Goal: Task Accomplishment & Management: Manage account settings

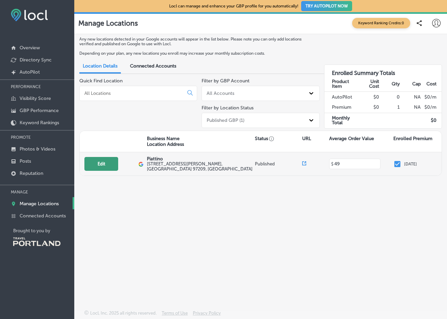
click at [99, 161] on button "Edit" at bounding box center [101, 164] width 34 height 14
select select "US"
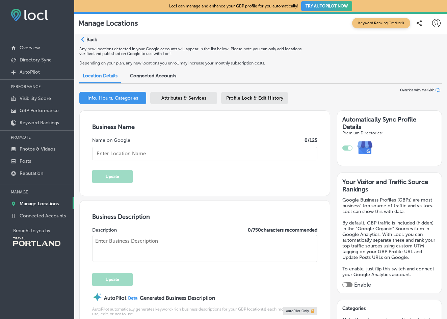
type input "Piattino"
type textarea "Piattino, combines rustic Italian & International flavor with the colorful boun…"
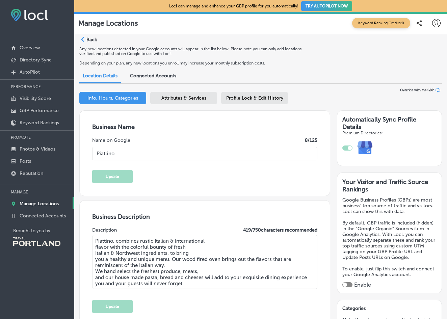
type input "[STREET_ADDRESS][PERSON_NAME]"
type input "[GEOGRAPHIC_DATA]"
type input "97209"
type input "US"
type input "[URL][DOMAIN_NAME]"
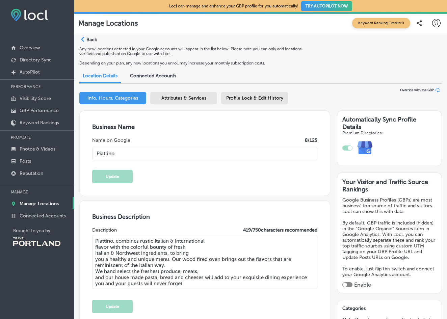
type input "[PHONE_NUMBER]"
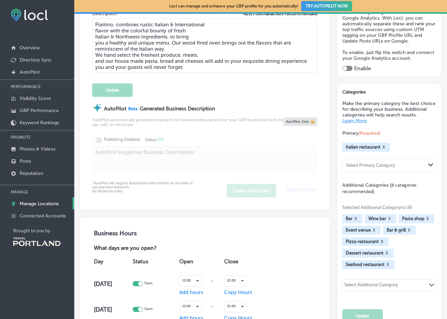
type input "49"
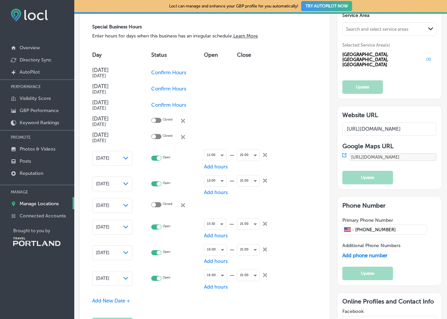
scroll to position [694, 0]
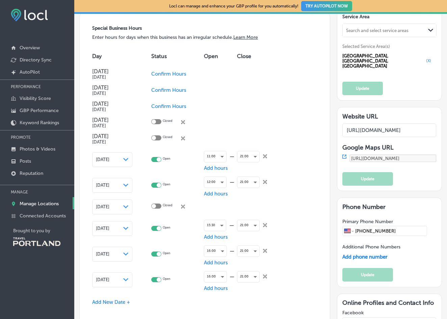
click at [165, 73] on span "Confirm Hours" at bounding box center [168, 74] width 35 height 6
click at [156, 75] on div at bounding box center [153, 73] width 4 height 4
checkbox input "true"
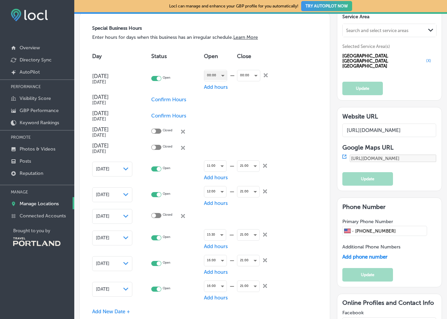
click at [225, 78] on div "00:00" at bounding box center [215, 75] width 23 height 9
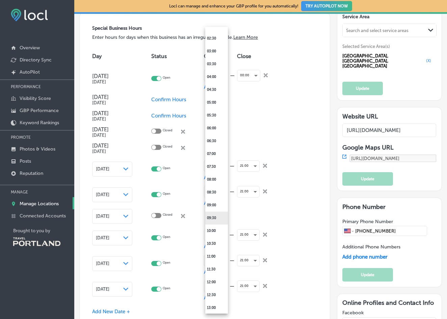
scroll to position [76, 0]
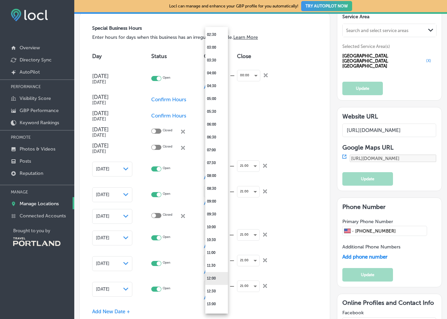
click at [215, 279] on li "12:00" at bounding box center [216, 278] width 23 height 13
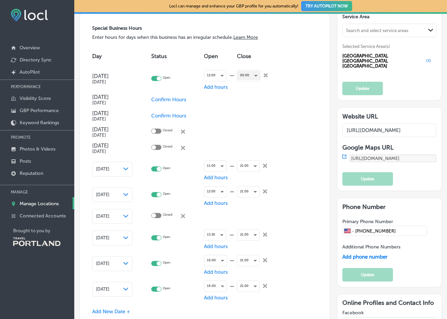
click at [247, 80] on div "00:00" at bounding box center [248, 75] width 23 height 9
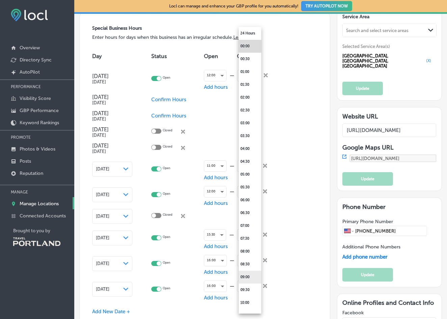
click at [251, 278] on li "09:00" at bounding box center [250, 277] width 23 height 13
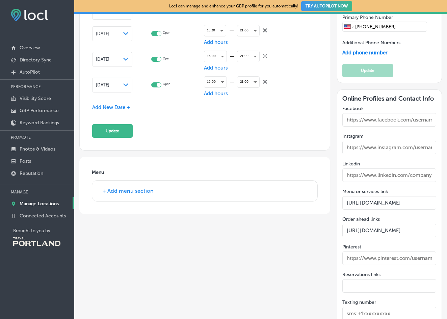
scroll to position [892, 0]
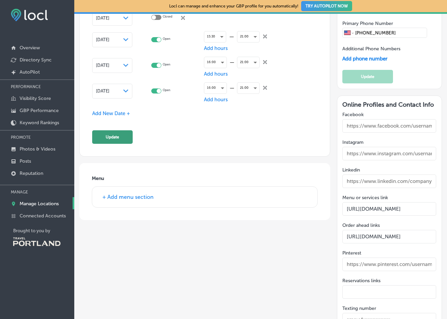
click at [123, 143] on button "Update" at bounding box center [112, 136] width 40 height 13
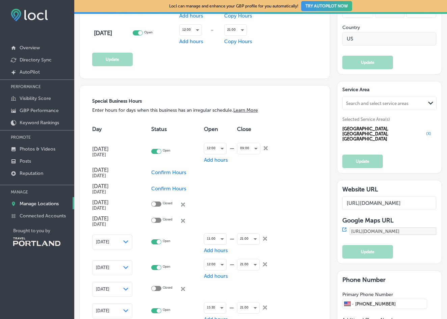
scroll to position [621, 0]
click at [246, 153] on div "09:00" at bounding box center [248, 148] width 23 height 9
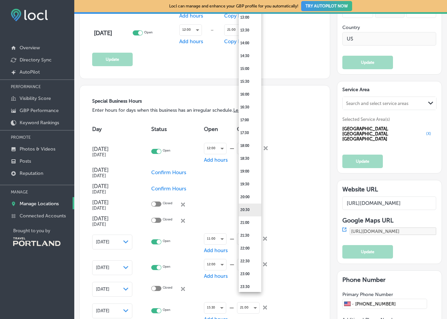
scroll to position [341, 0]
click at [249, 225] on li "21:00" at bounding box center [250, 222] width 23 height 13
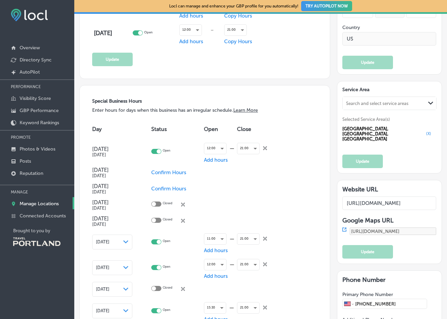
click at [291, 213] on div "Day Status Open Close [DATE] [DATE] Open 12:00 — Add hours 21:00 close Created …" at bounding box center [204, 247] width 225 height 255
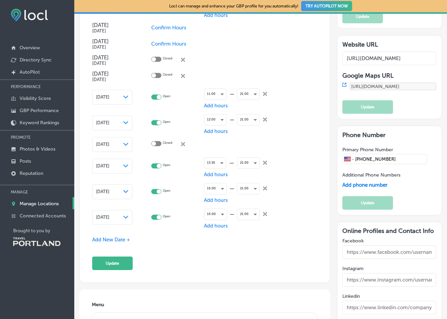
scroll to position [824, 0]
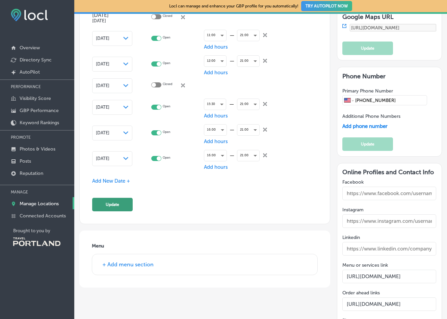
click at [122, 203] on button "Update" at bounding box center [112, 204] width 40 height 13
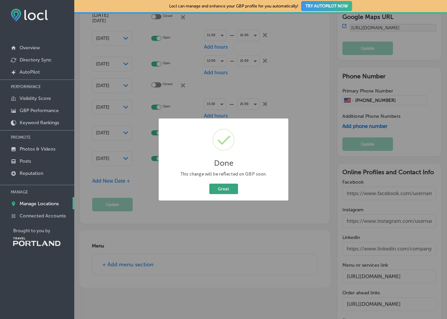
click at [225, 190] on button "Great" at bounding box center [223, 189] width 29 height 10
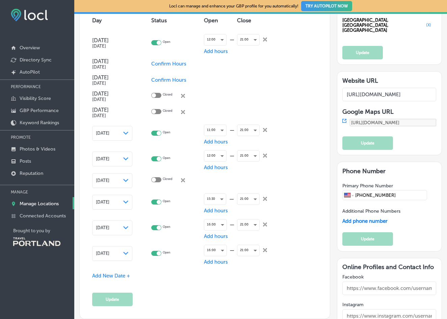
scroll to position [730, 0]
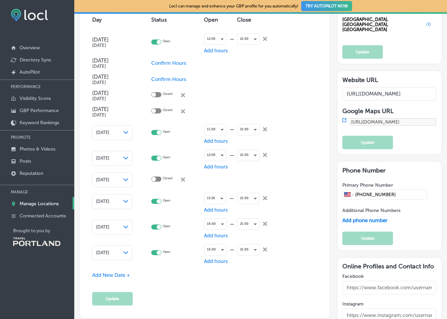
click at [115, 276] on span "Add New Date +" at bounding box center [111, 275] width 38 height 6
click at [126, 273] on div "Path Created with Sketch." at bounding box center [125, 274] width 5 height 5
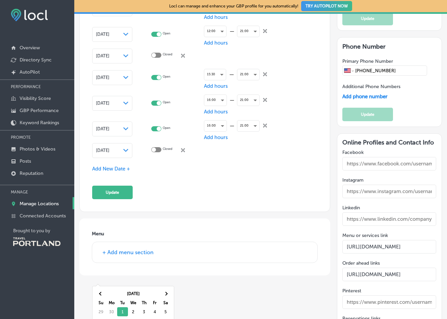
scroll to position [854, 0]
click at [167, 295] on th at bounding box center [165, 293] width 11 height 9
click at [157, 152] on div at bounding box center [156, 149] width 10 height 5
checkbox input "true"
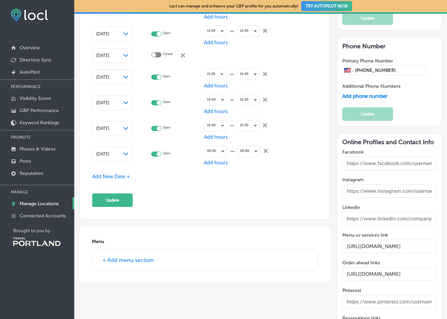
click at [229, 154] on div "—" at bounding box center [232, 151] width 10 height 6
click at [226, 155] on div "00:00" at bounding box center [215, 150] width 23 height 9
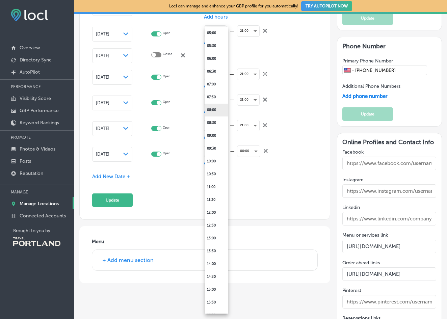
scroll to position [143, 0]
click at [213, 274] on li "14:30" at bounding box center [216, 275] width 23 height 13
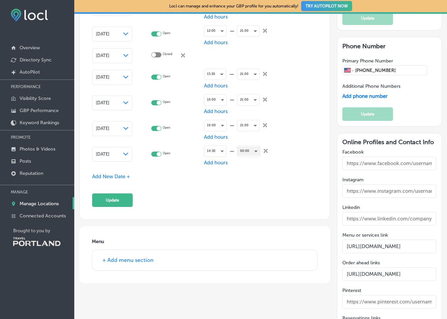
click at [260, 155] on div "00:00" at bounding box center [248, 150] width 23 height 9
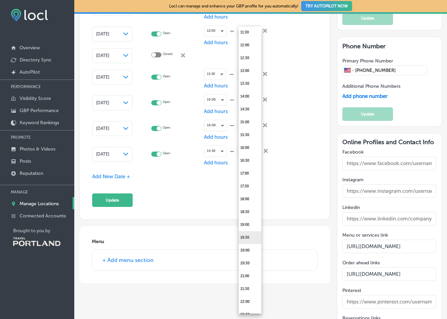
scroll to position [309, 0]
click at [244, 277] on li "21:00" at bounding box center [250, 275] width 23 height 13
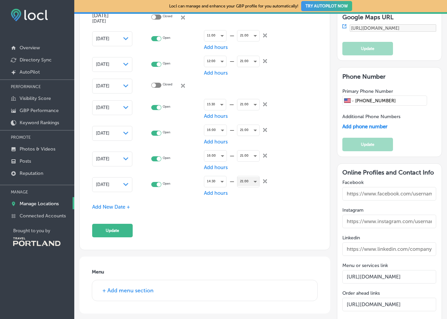
scroll to position [830, 0]
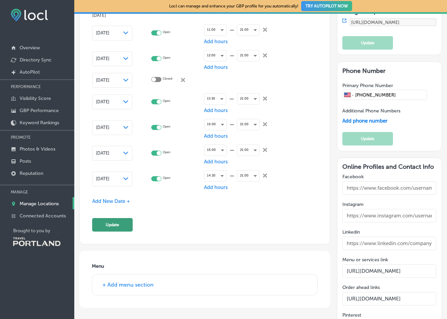
click at [117, 228] on button "Update" at bounding box center [112, 224] width 40 height 13
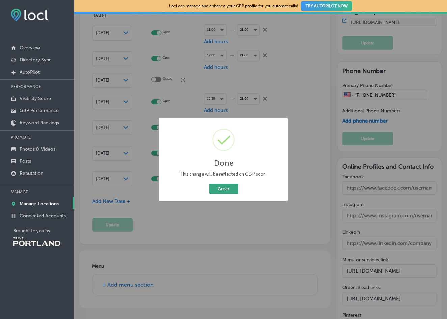
click at [216, 188] on button "Great" at bounding box center [223, 189] width 29 height 10
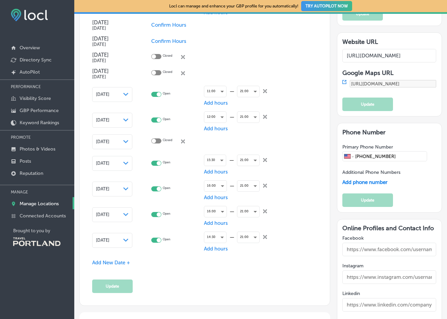
scroll to position [766, 0]
